Goal: Check status: Check status

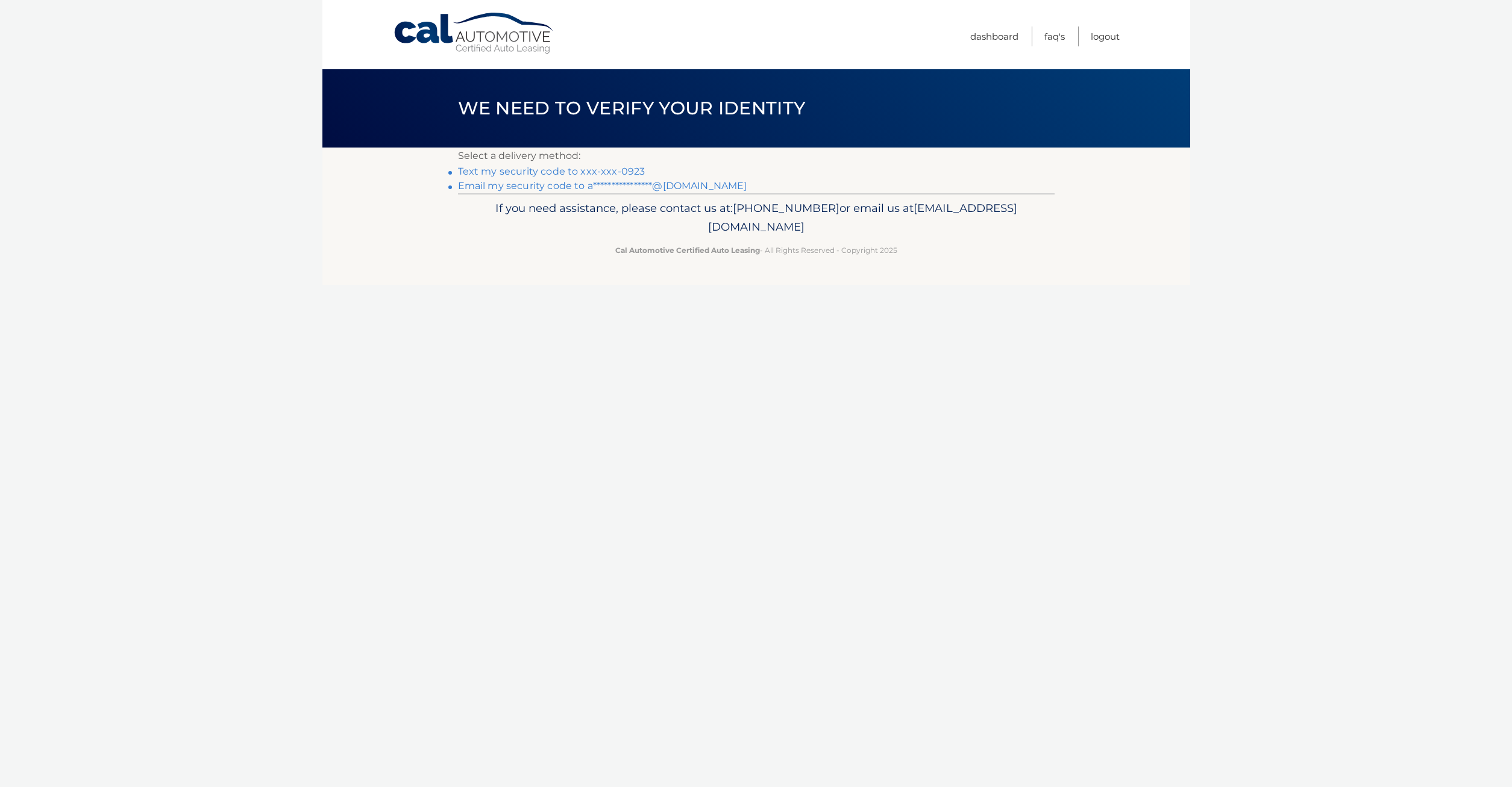
click at [540, 172] on link "Text my security code to xxx-xxx-0923" at bounding box center [551, 171] width 187 height 11
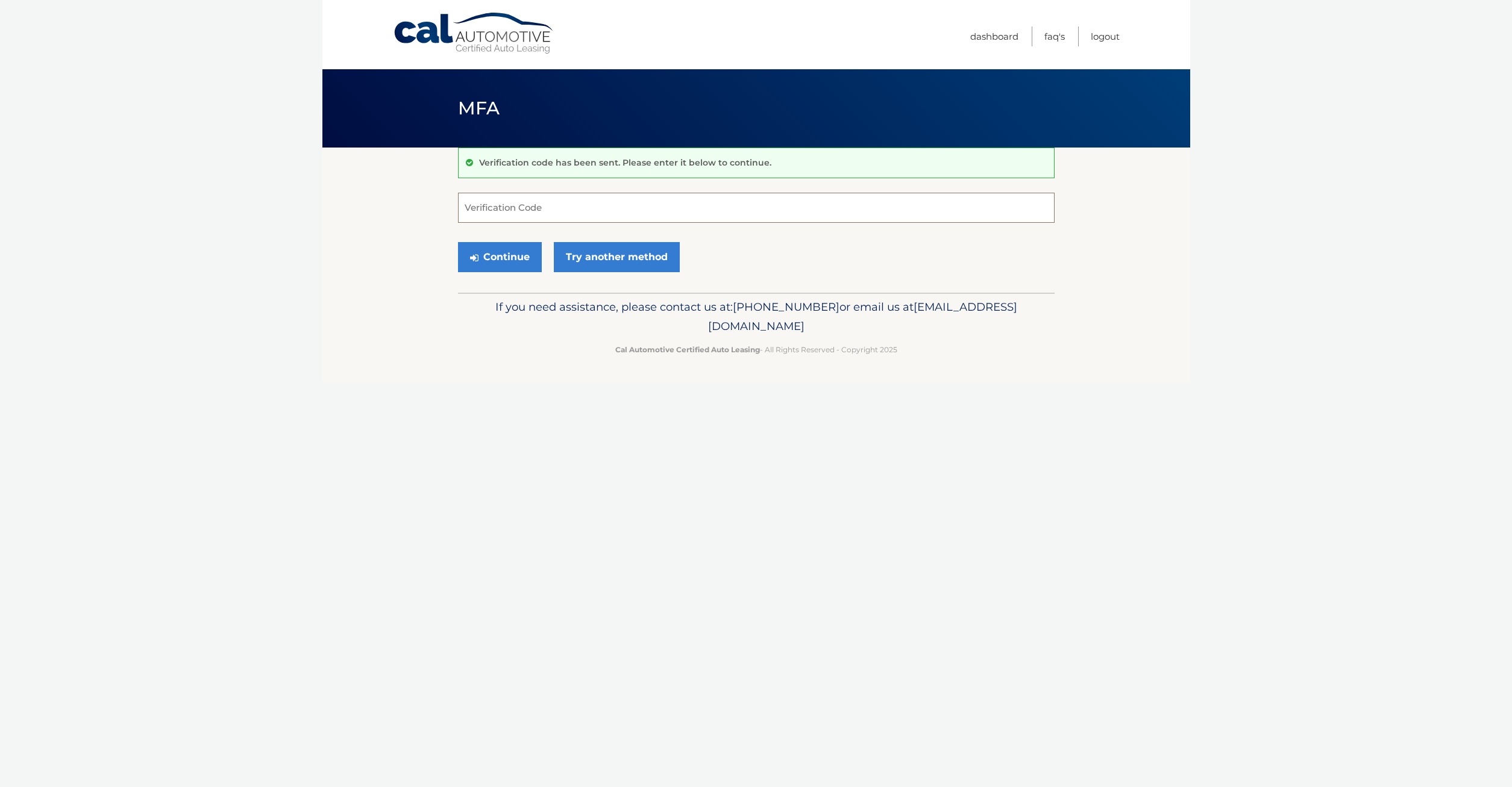
click at [507, 204] on input "Verification Code" at bounding box center [756, 208] width 597 height 30
type input "279226"
click at [519, 254] on button "Continue" at bounding box center [500, 257] width 84 height 30
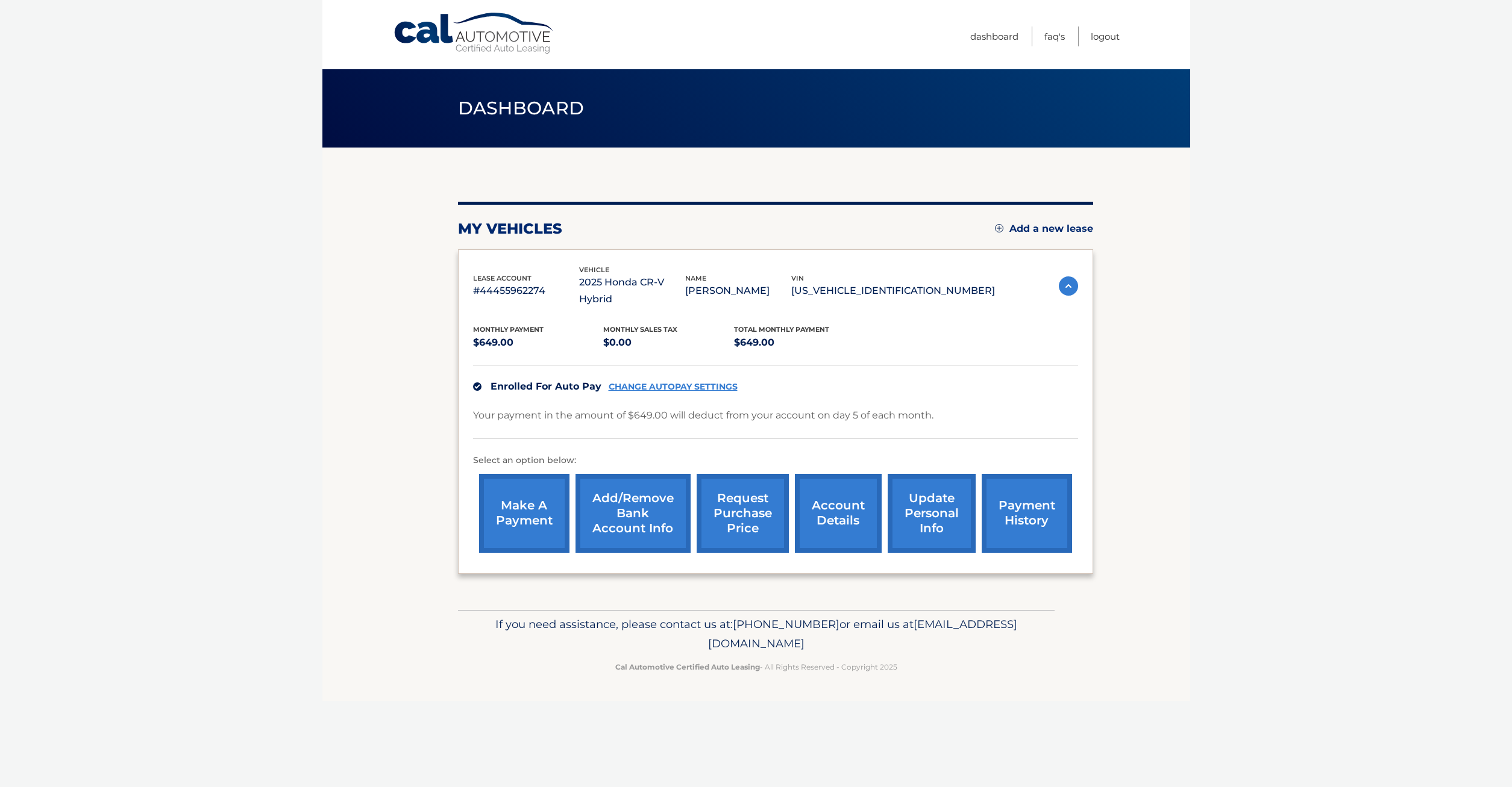
click at [997, 510] on link "payment history" at bounding box center [1027, 513] width 91 height 79
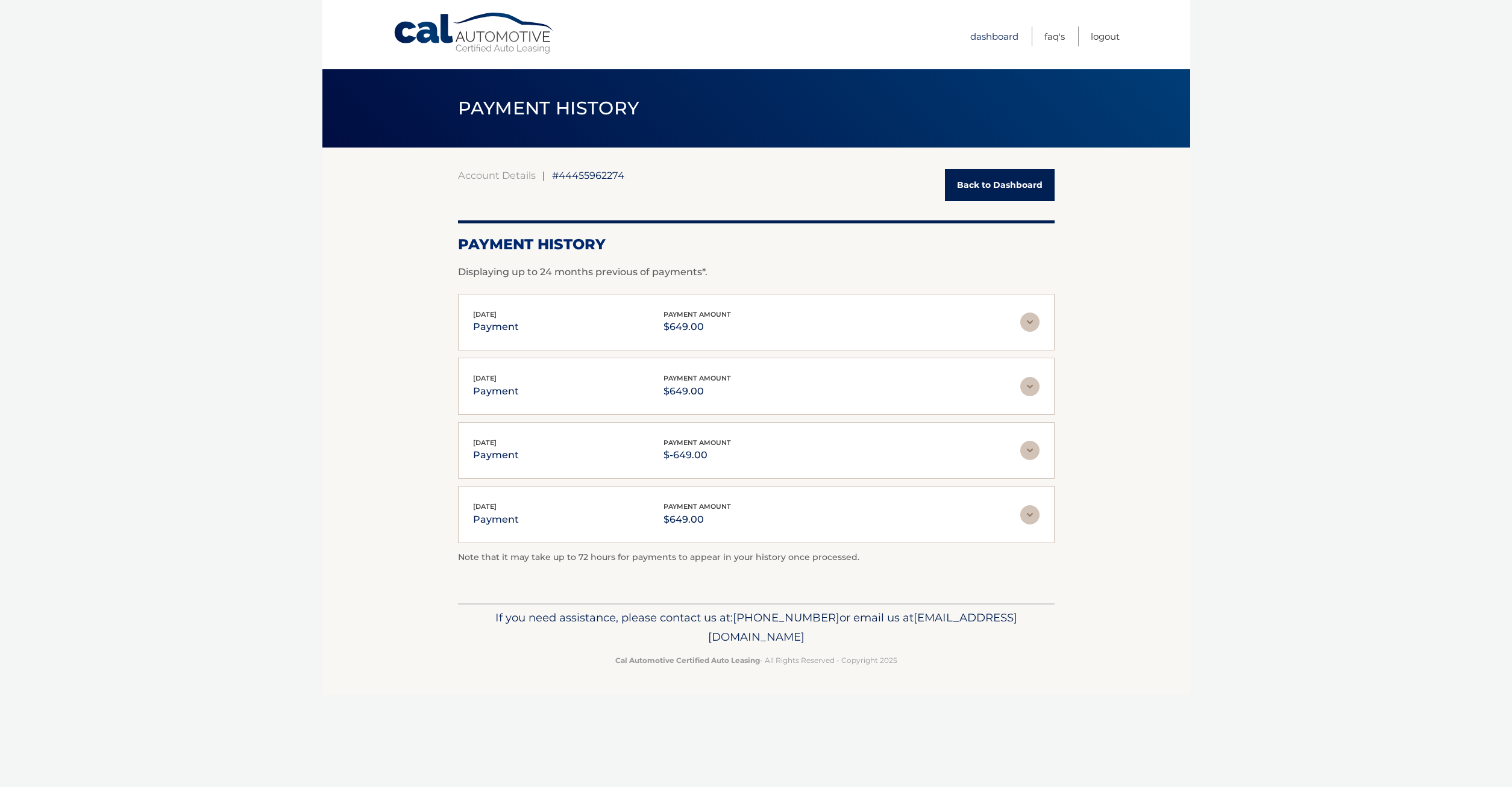
click at [986, 37] on link "Dashboard" at bounding box center [994, 36] width 48 height 20
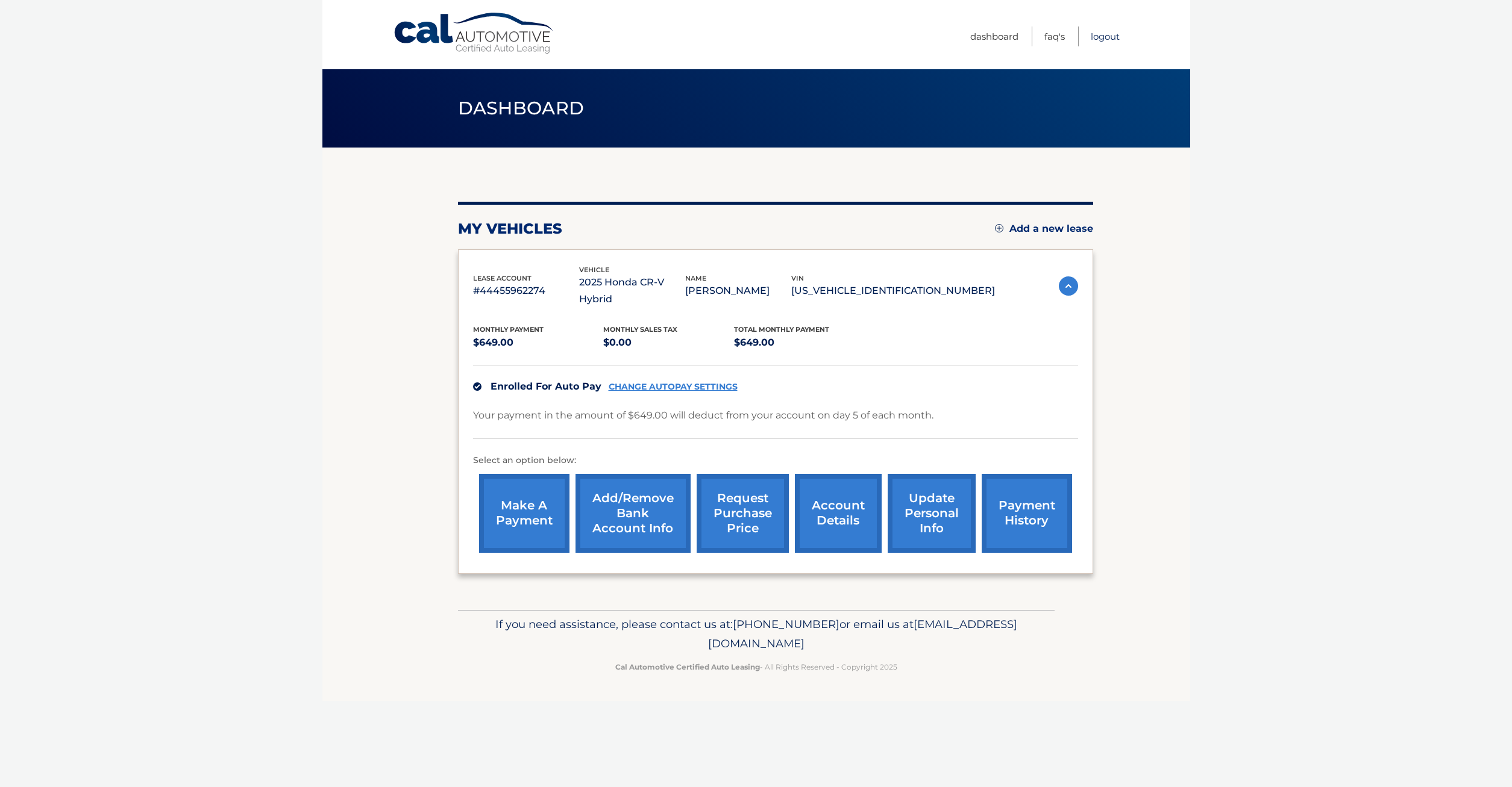
click at [1105, 34] on link "Logout" at bounding box center [1105, 36] width 29 height 20
